Goal: Find specific page/section: Find specific page/section

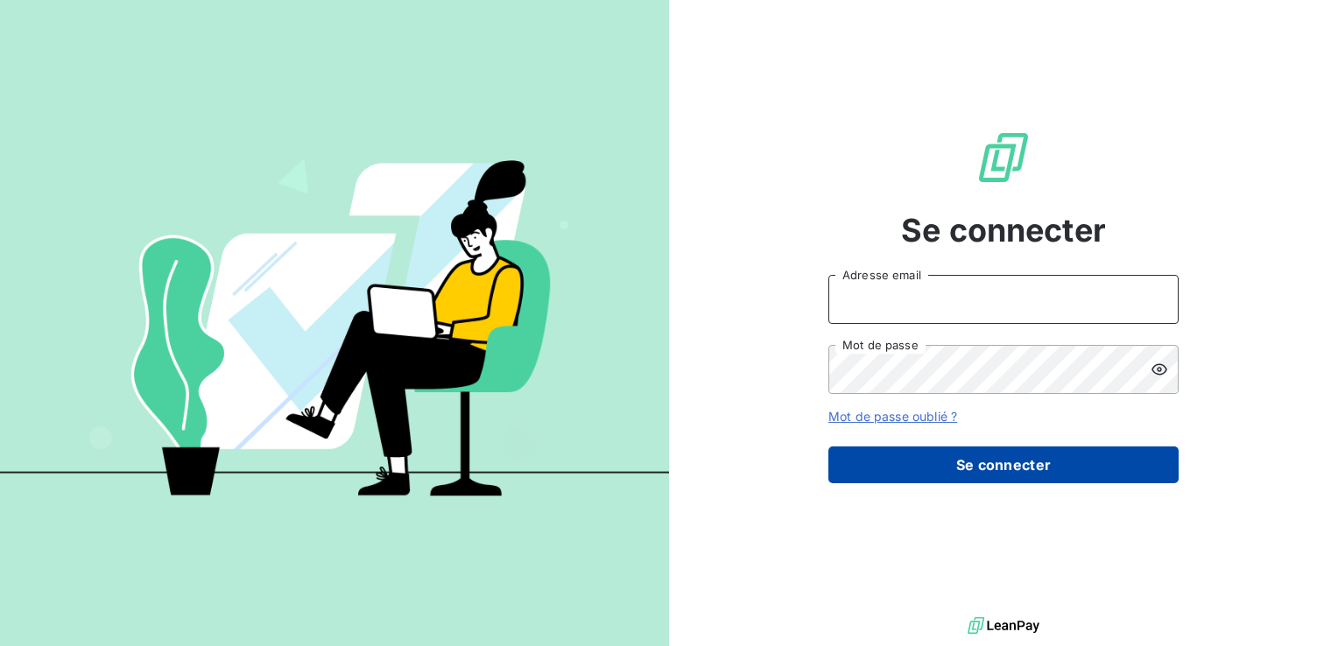
type input "hv@monier-environnement.com"
click at [1059, 466] on button "Se connecter" at bounding box center [1004, 465] width 350 height 37
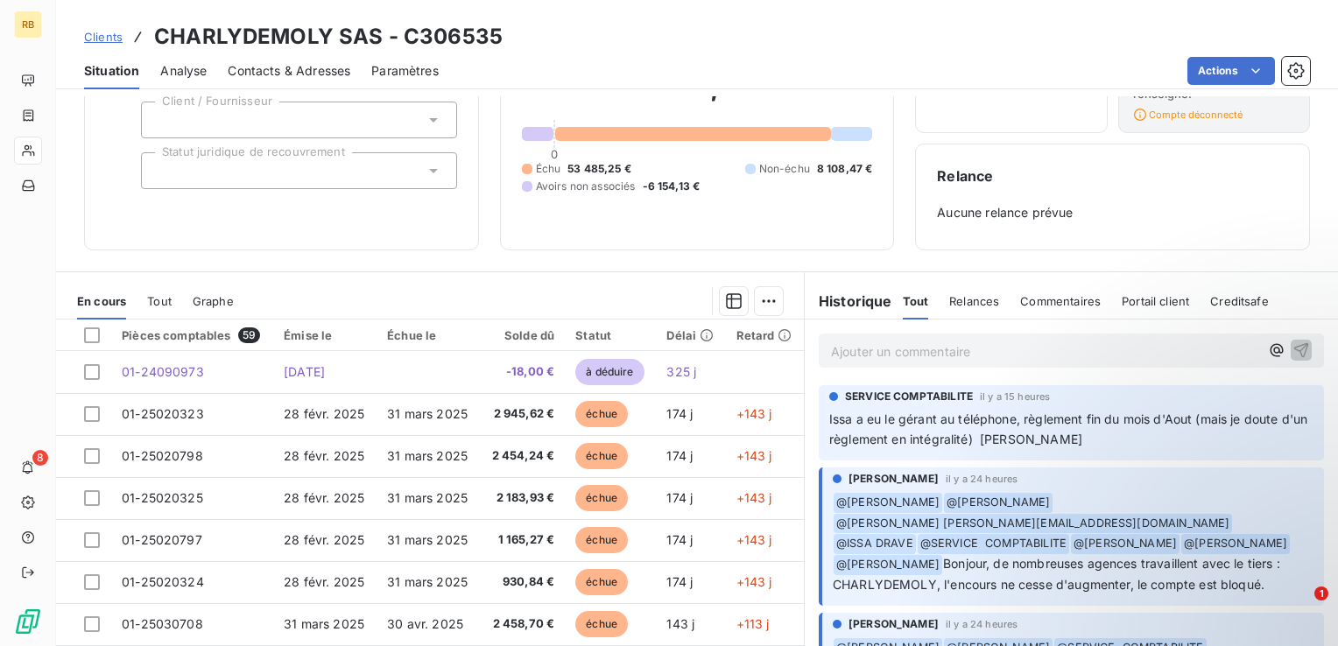
scroll to position [89, 0]
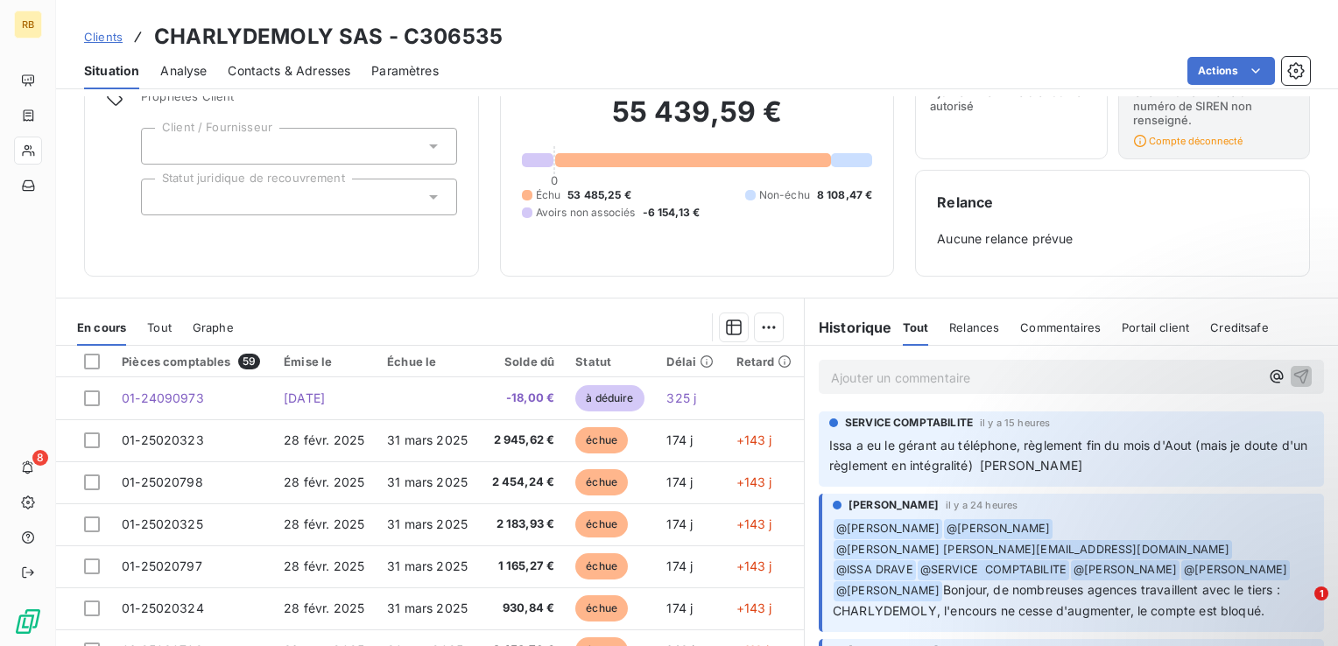
click at [939, 381] on p "Ajouter un commentaire ﻿" at bounding box center [1045, 378] width 428 height 22
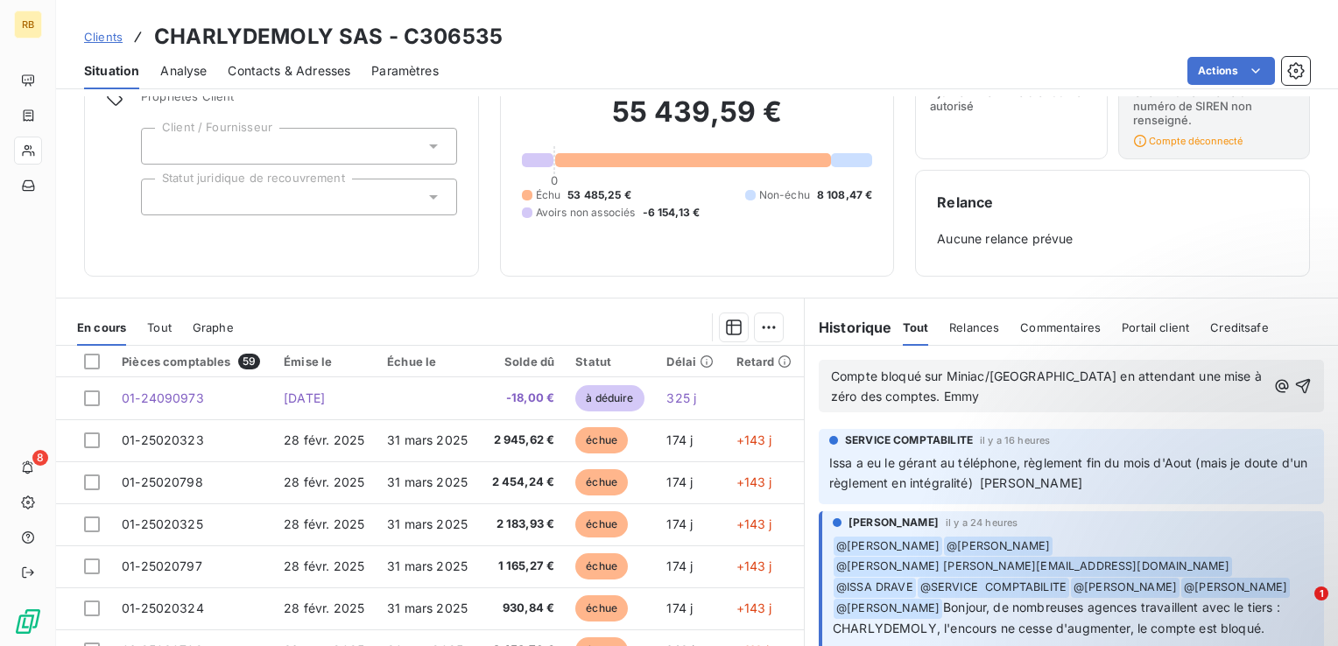
scroll to position [0, 0]
click at [1035, 372] on span "Compte bloqué sur Miniac/[GEOGRAPHIC_DATA] en attendant une mise à zéro des com…" at bounding box center [1048, 386] width 434 height 35
click at [958, 402] on p "Compte bloqué sur Miniac/[GEOGRAPHIC_DATA] en attendant une mise à zéro des com…" at bounding box center [1048, 387] width 435 height 40
click at [978, 379] on span "Compte bloqué sur Miniac/[GEOGRAPHIC_DATA] en attendant une mise à zéro des com…" at bounding box center [1048, 386] width 434 height 35
click at [1296, 384] on icon "button" at bounding box center [1303, 386] width 15 height 15
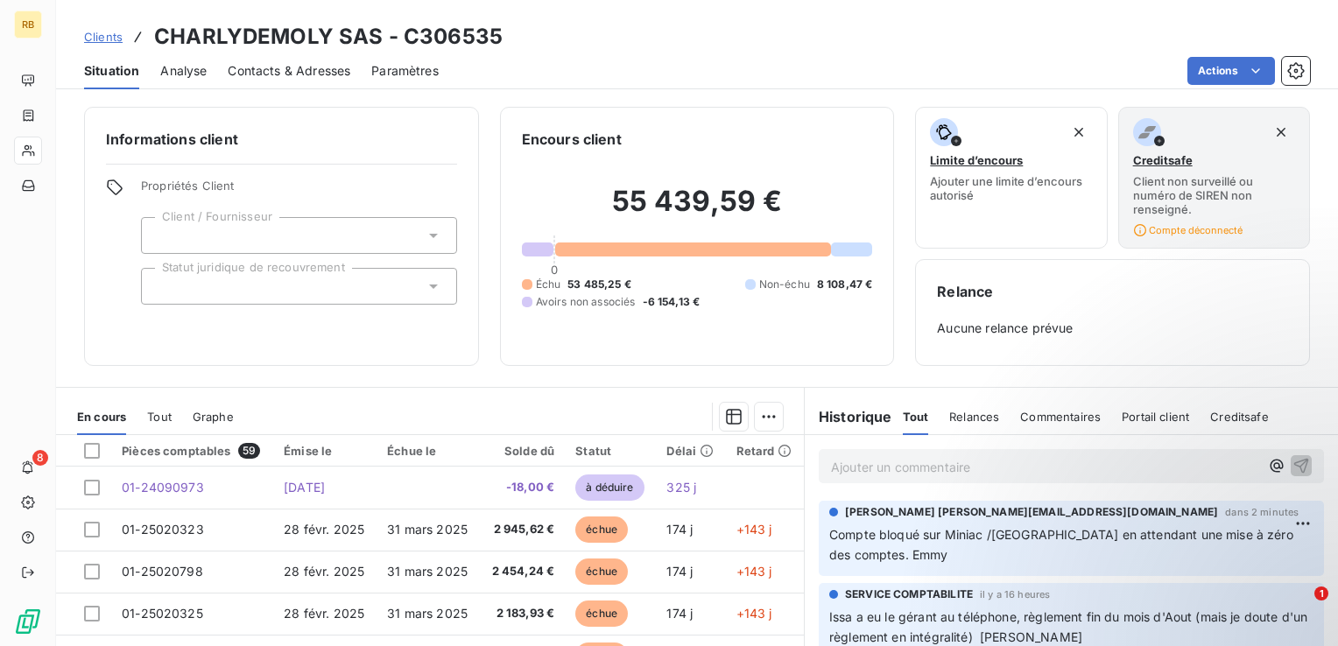
click at [111, 65] on span "Situation" at bounding box center [111, 71] width 55 height 18
click at [111, 44] on span "Clients" at bounding box center [103, 37] width 39 height 14
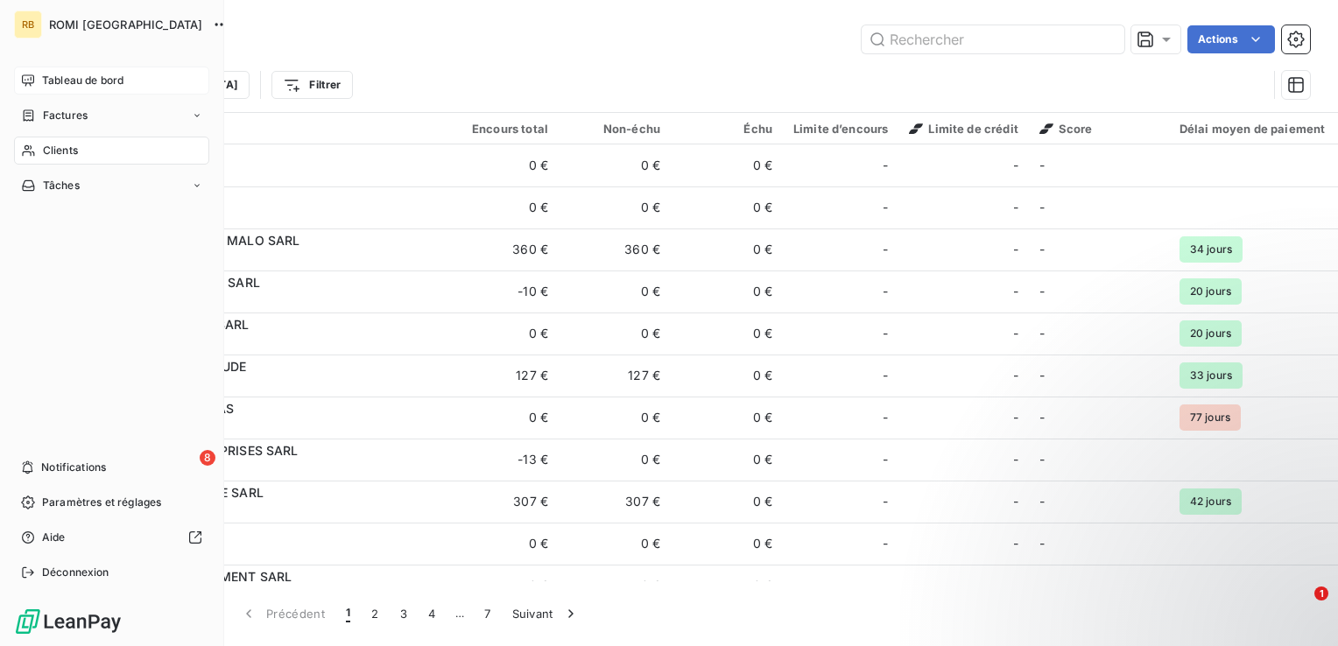
click at [75, 83] on span "Tableau de bord" at bounding box center [82, 81] width 81 height 16
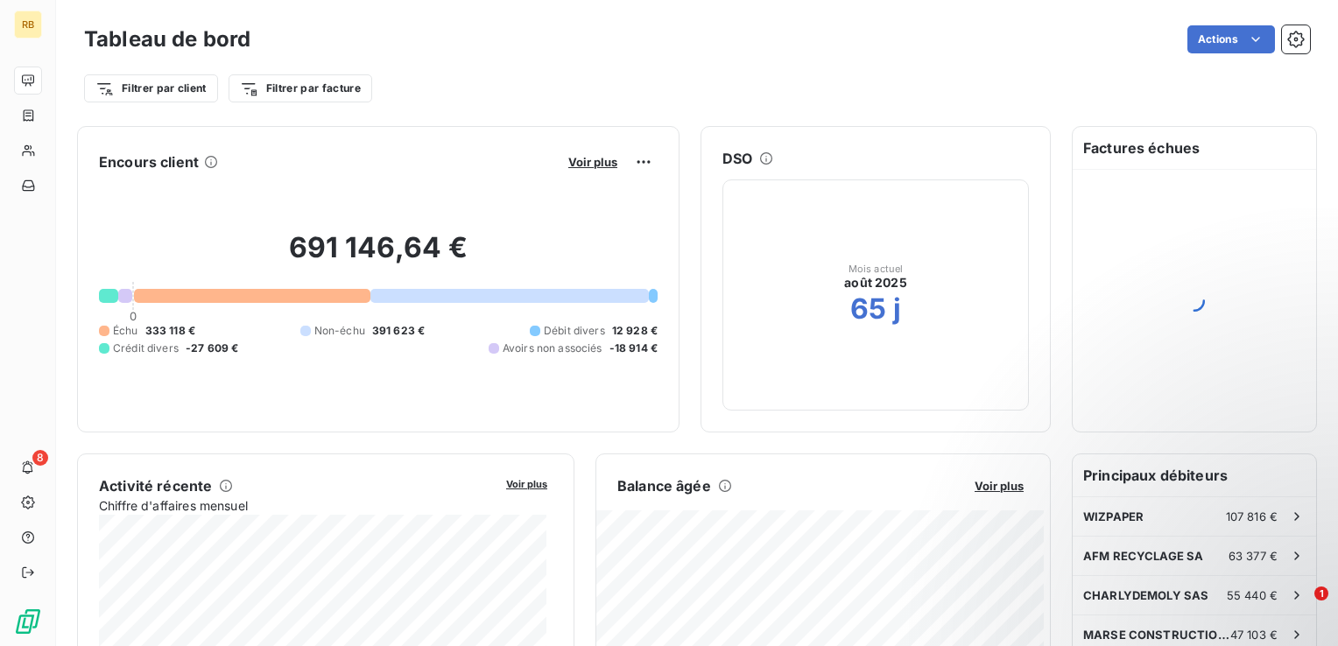
scroll to position [88, 0]
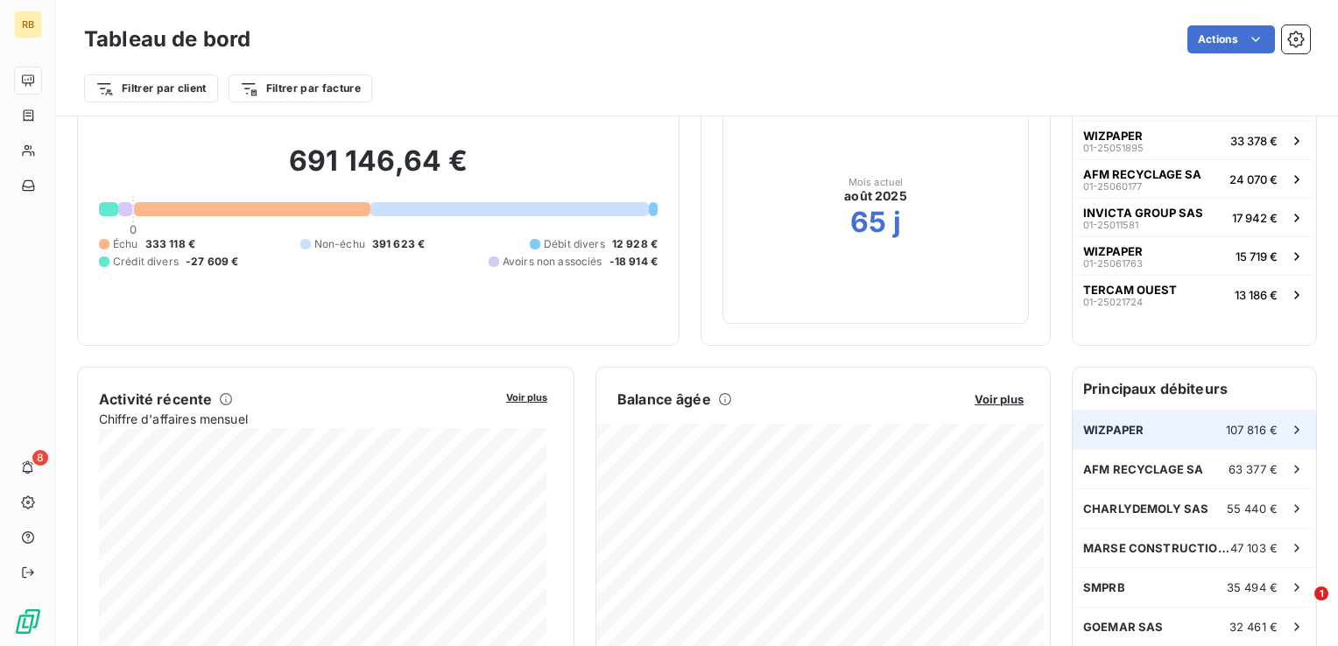
click at [1288, 429] on icon at bounding box center [1297, 430] width 18 height 18
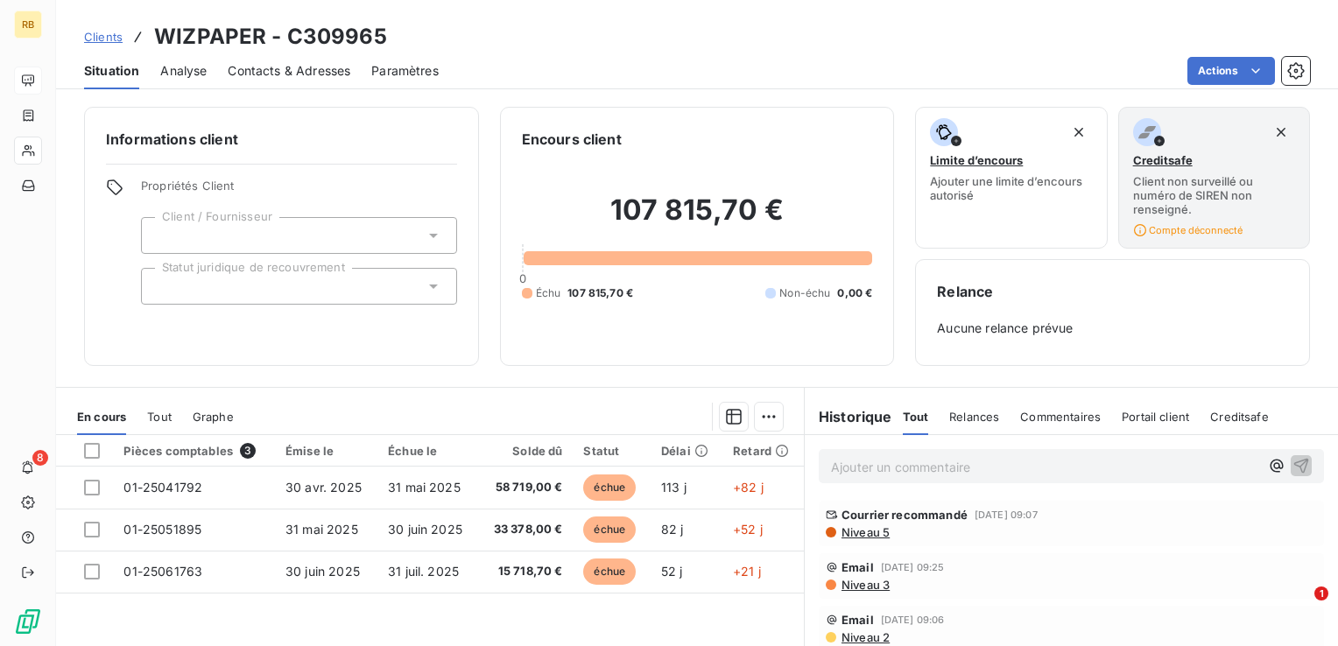
click at [1079, 464] on p "Ajouter un commentaire ﻿" at bounding box center [1045, 467] width 428 height 22
click at [891, 473] on p "Ajouter un commentaire ﻿" at bounding box center [1045, 467] width 428 height 22
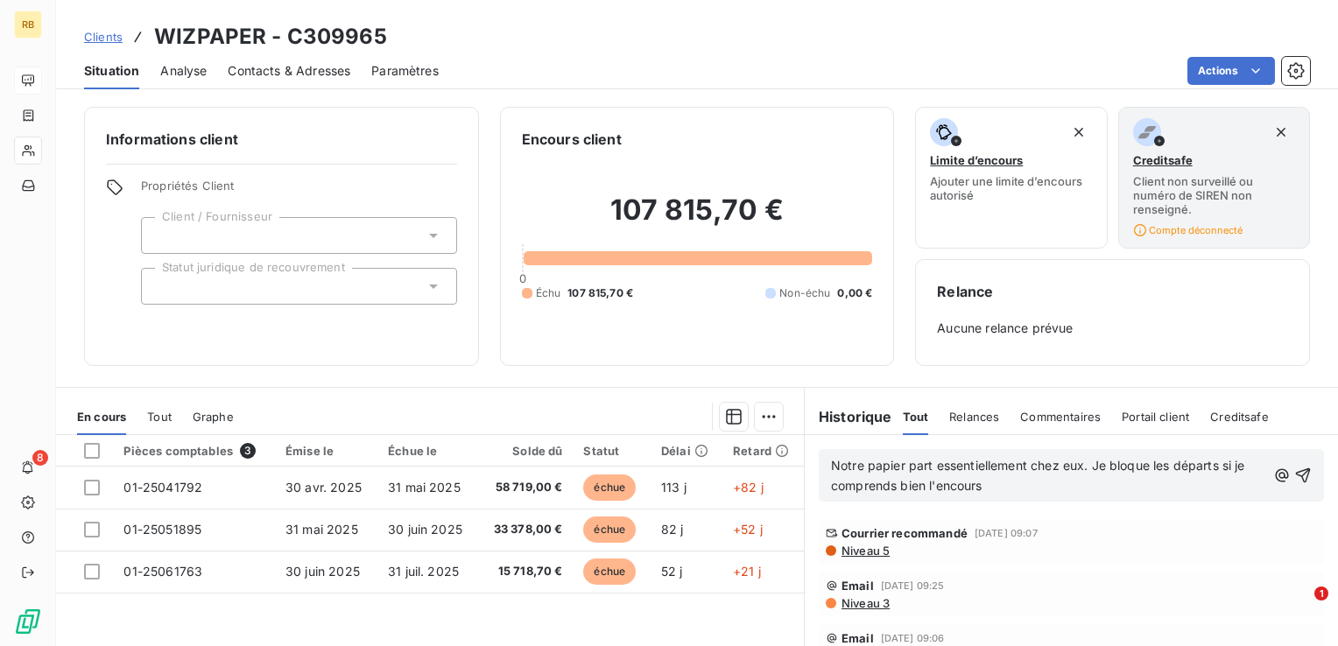
click at [967, 410] on span "Relances" at bounding box center [974, 417] width 50 height 14
click at [1036, 416] on span "Commentaires" at bounding box center [1062, 417] width 81 height 14
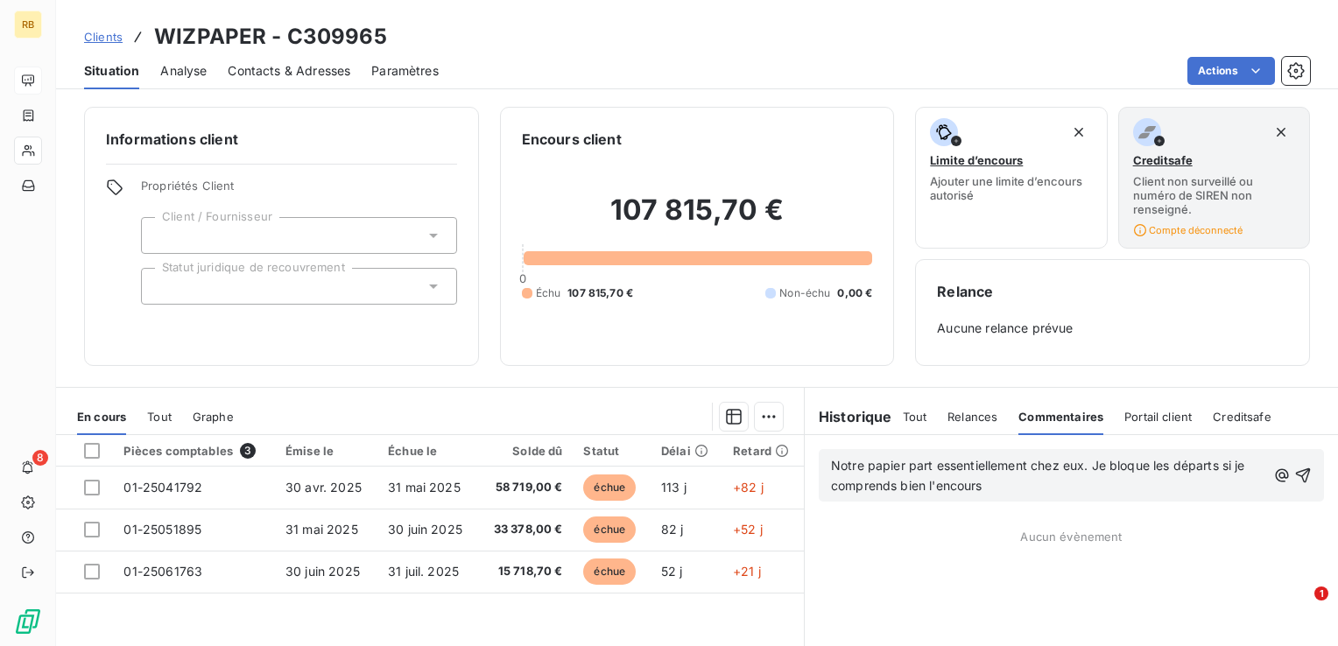
click at [1144, 414] on span "Portail client" at bounding box center [1158, 417] width 67 height 14
click at [911, 419] on span "Tout" at bounding box center [915, 417] width 25 height 14
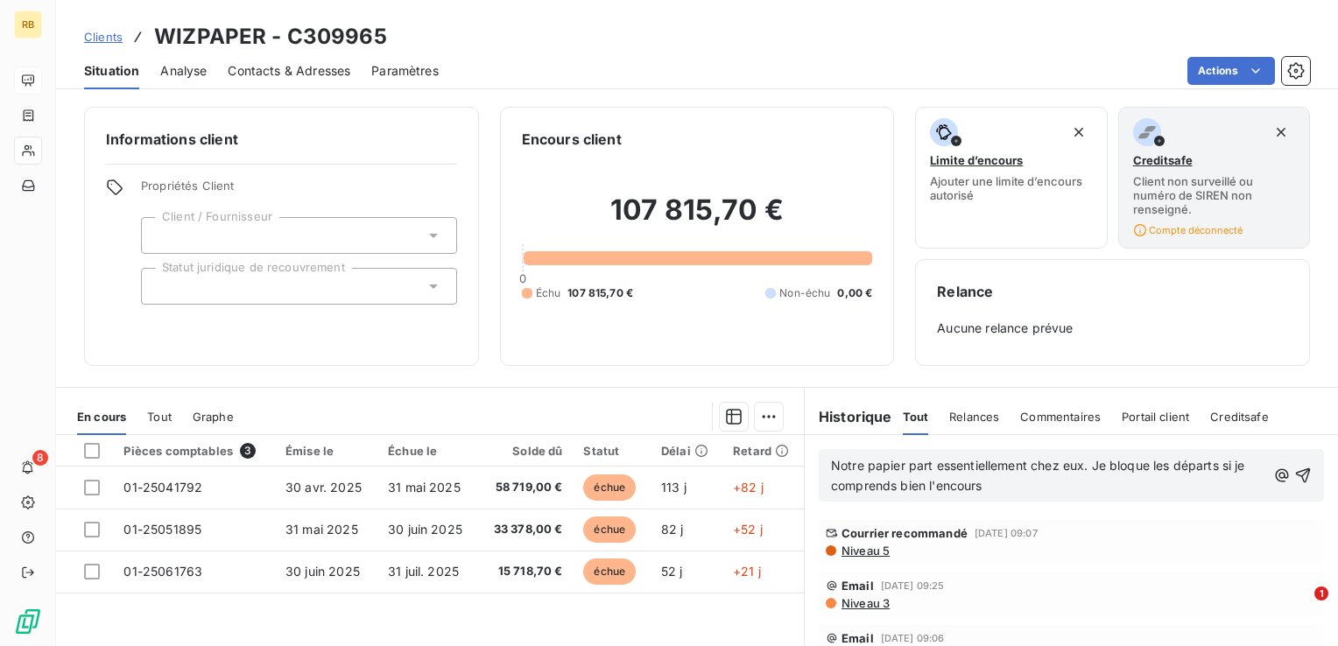
drag, startPoint x: 1027, startPoint y: 483, endPoint x: 804, endPoint y: 465, distance: 223.2
click at [805, 465] on div "Notre papier part essentiellement chez eux. Je bloque les départs si je compren…" at bounding box center [1071, 475] width 533 height 81
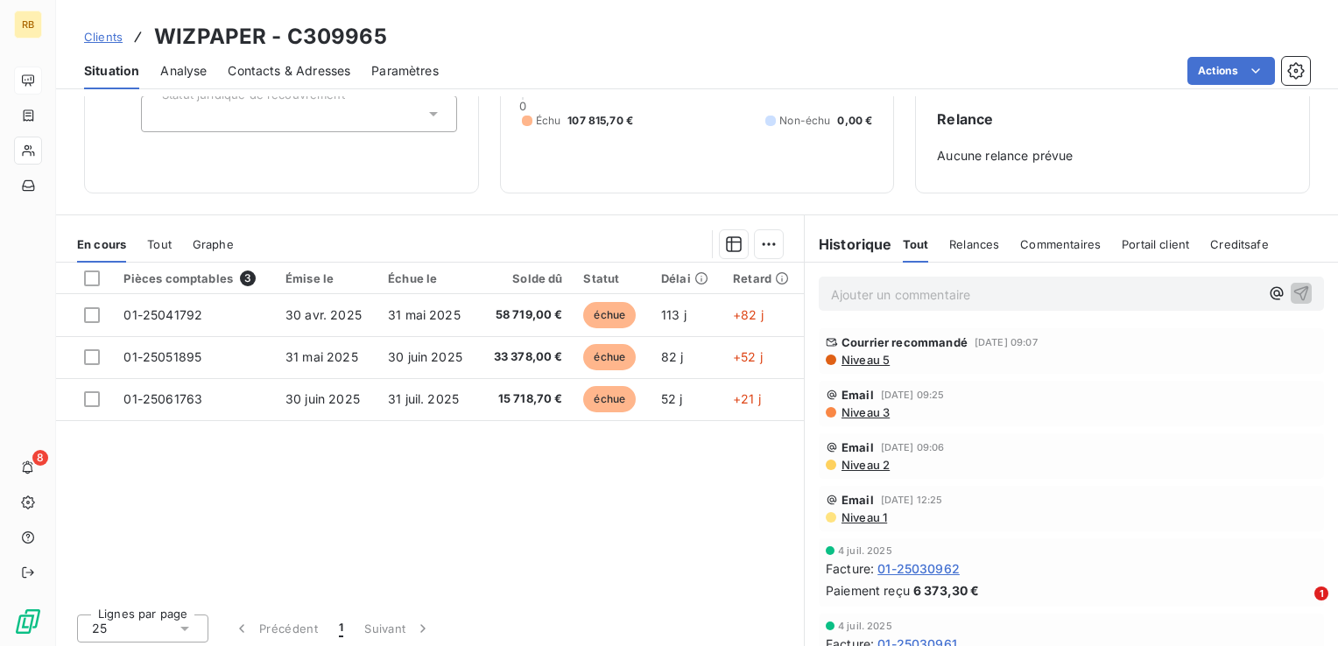
scroll to position [175, 0]
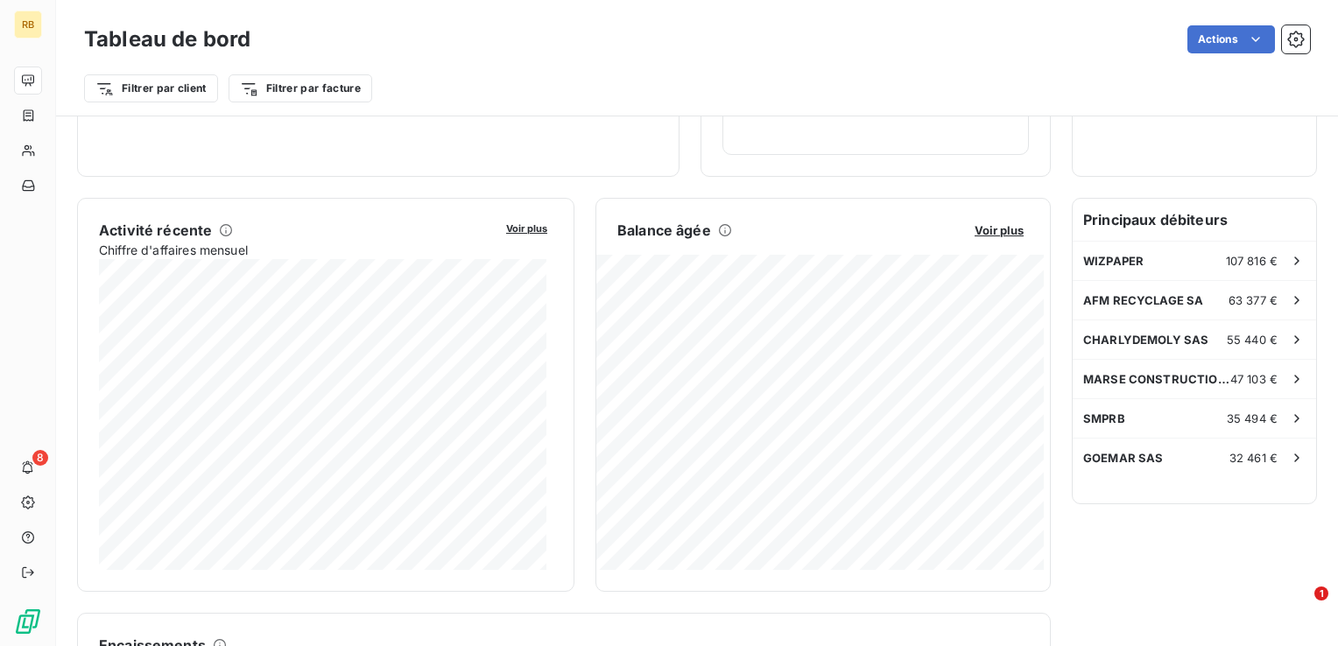
scroll to position [263, 0]
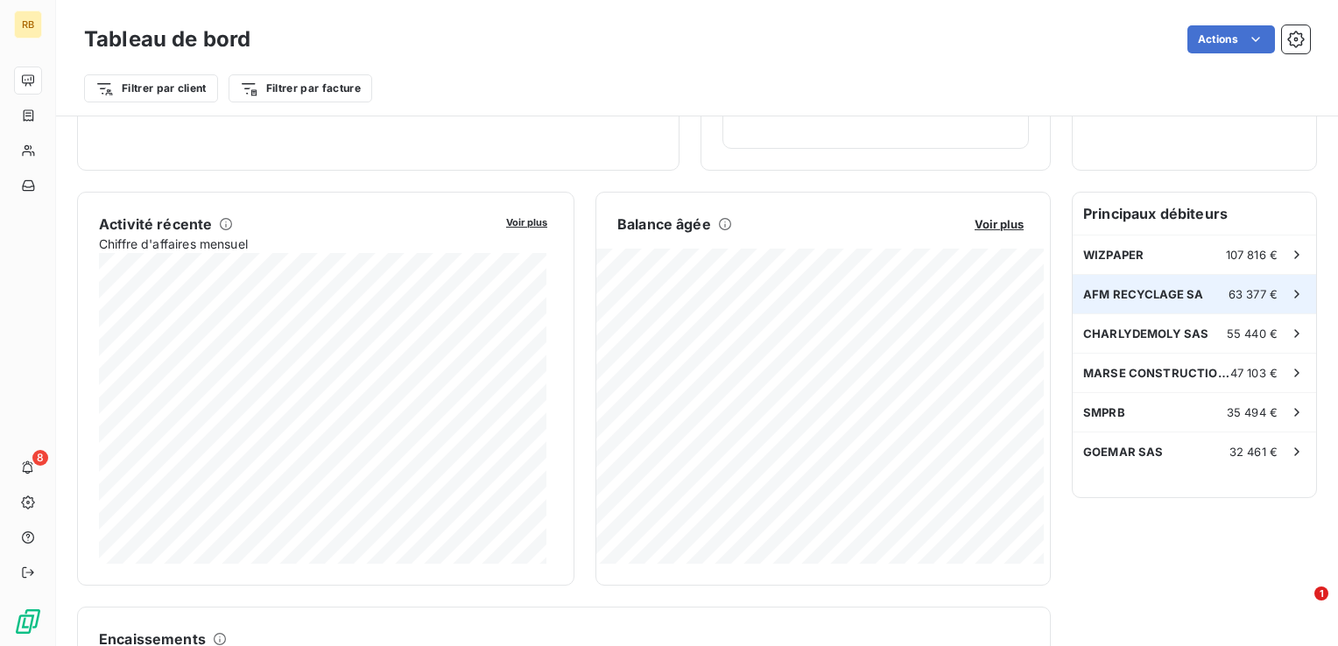
click at [1208, 300] on div "AFM RECYCLAGE SA 63 377 €" at bounding box center [1194, 294] width 243 height 39
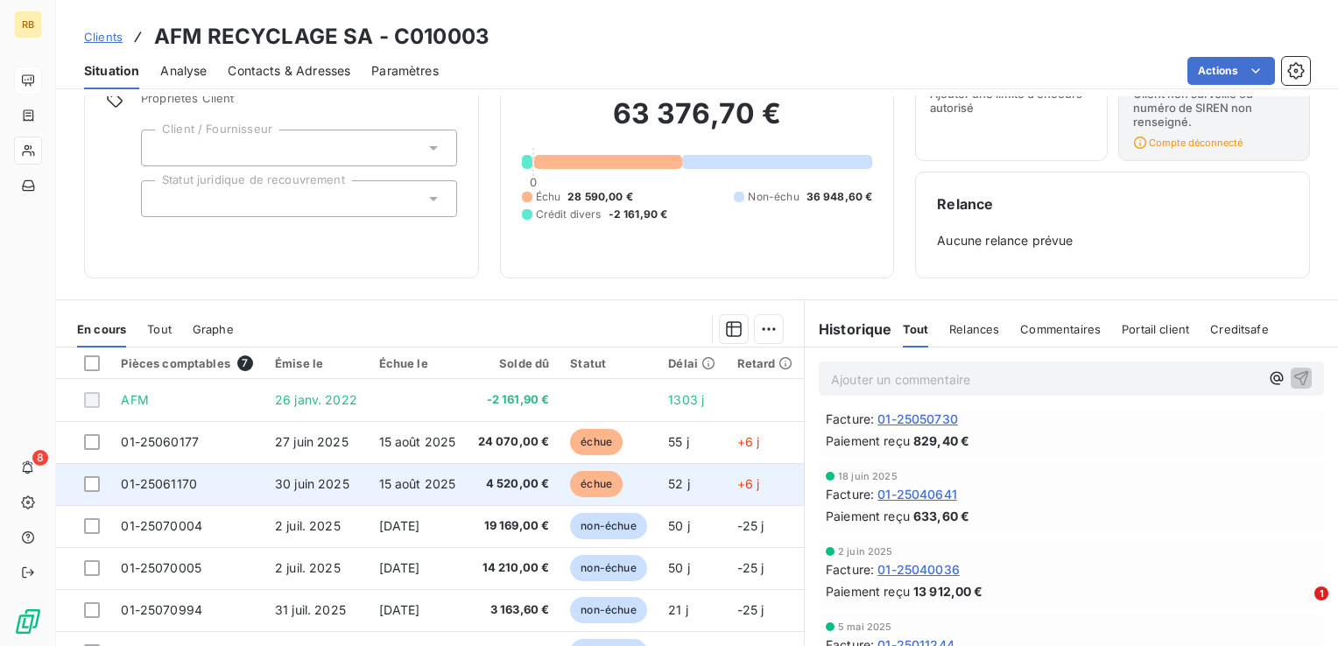
scroll to position [177, 0]
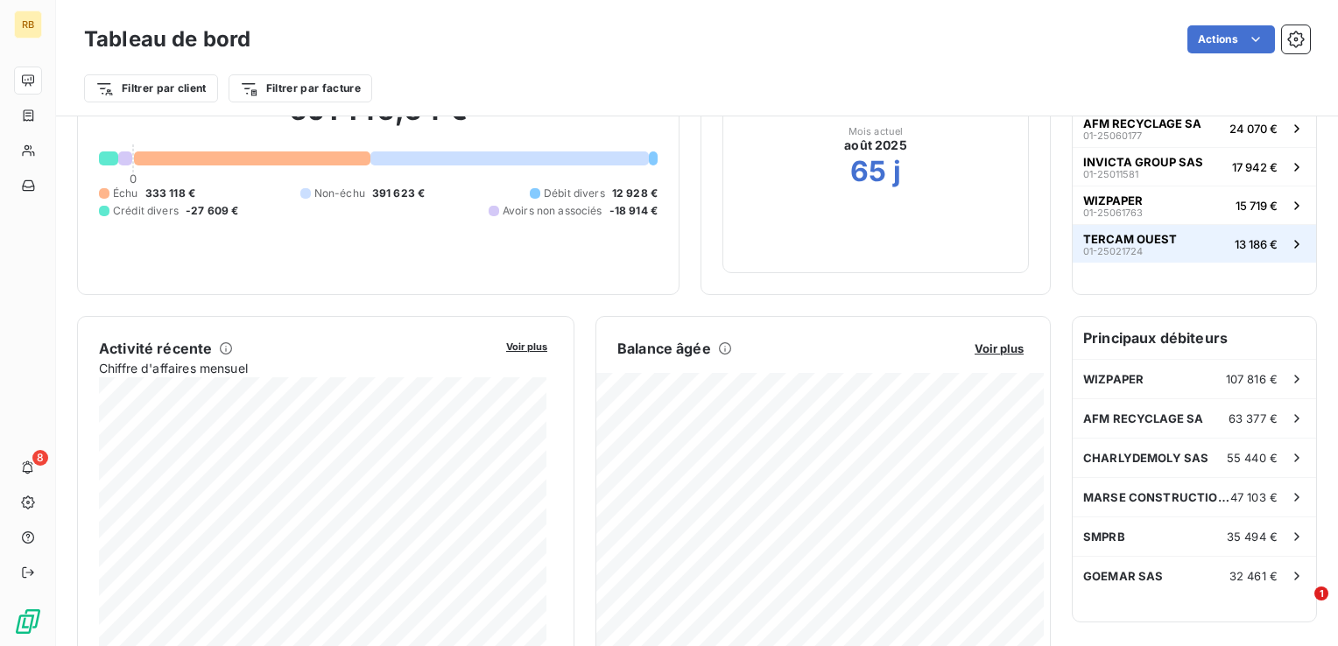
scroll to position [175, 0]
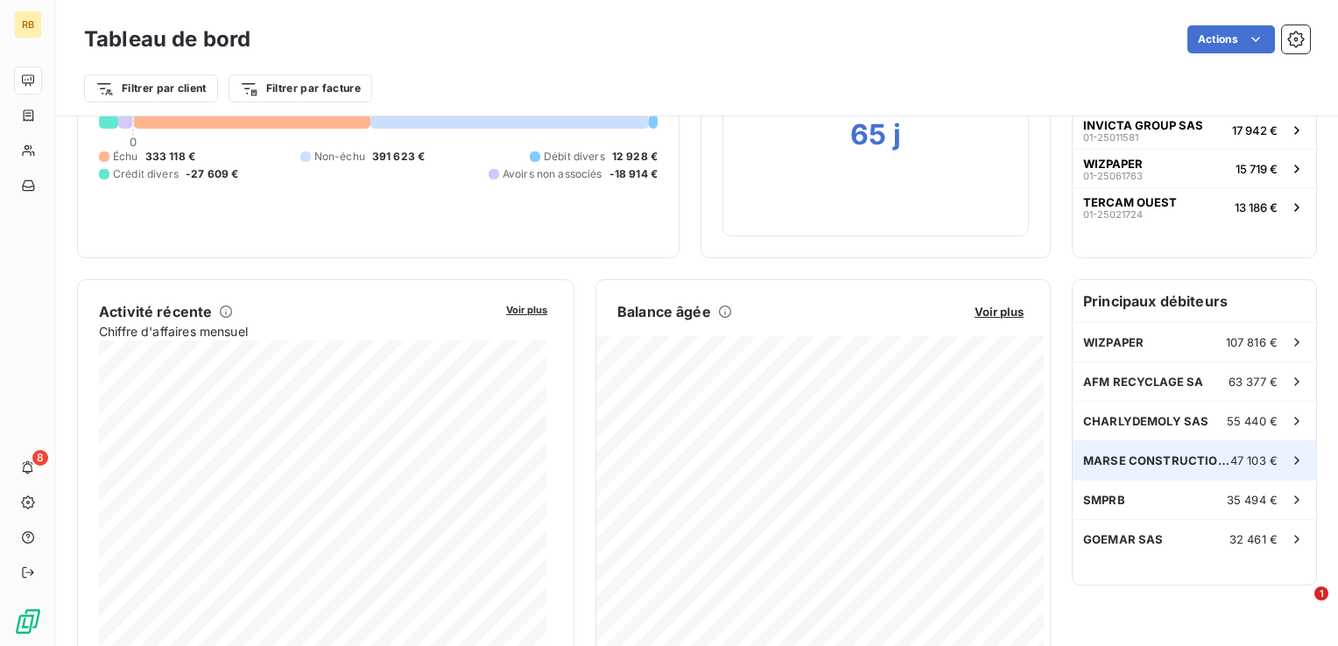
click at [1150, 454] on span "MARSE CONSTRUCTION SARL" at bounding box center [1156, 461] width 147 height 14
